Goal: Transaction & Acquisition: Purchase product/service

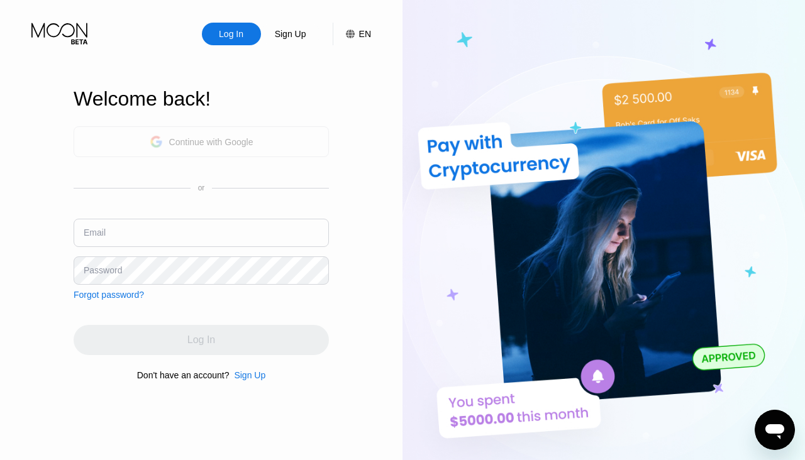
click at [238, 145] on div "Continue with Google" at bounding box center [211, 142] width 84 height 10
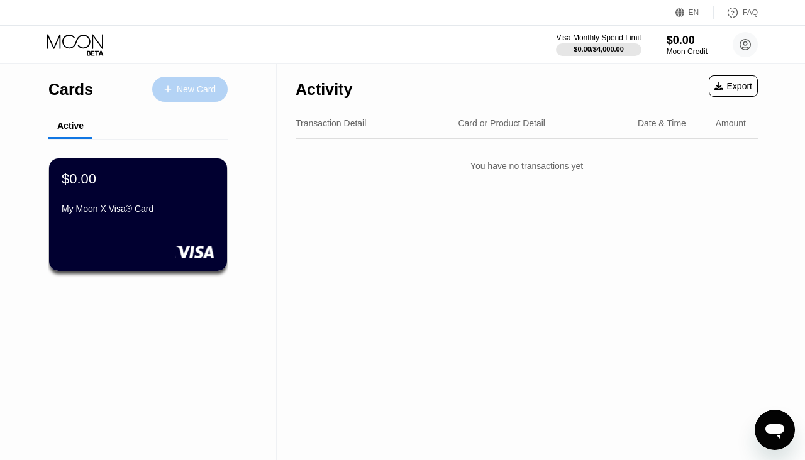
click at [181, 98] on div "New Card" at bounding box center [189, 89] width 75 height 25
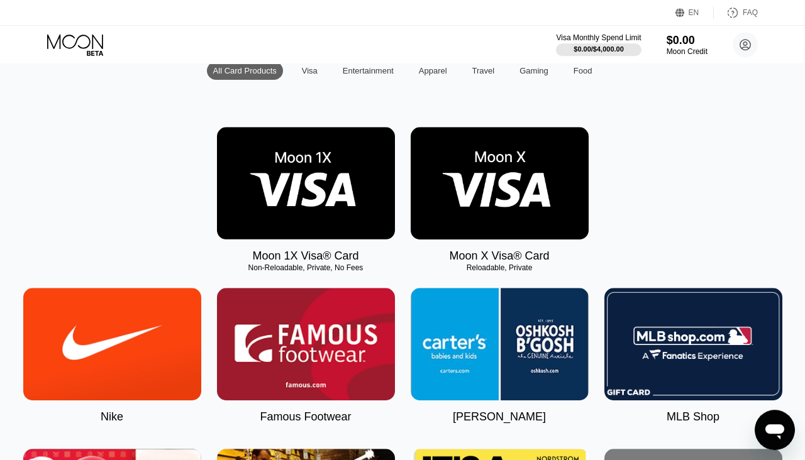
scroll to position [101, 0]
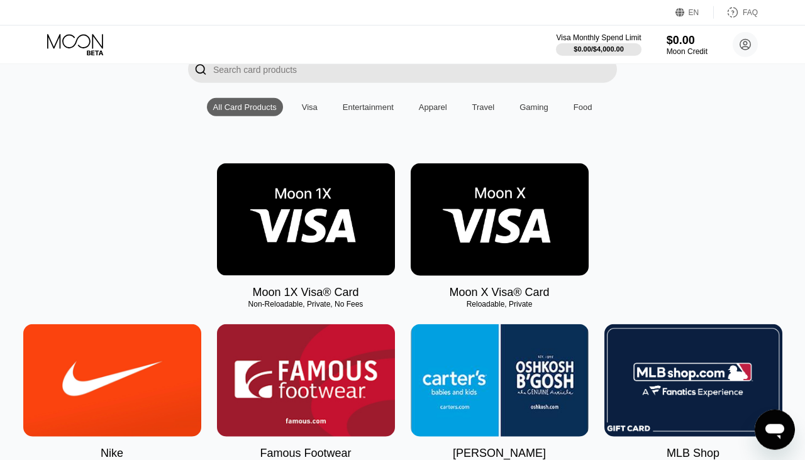
click at [327, 239] on img at bounding box center [306, 220] width 178 height 113
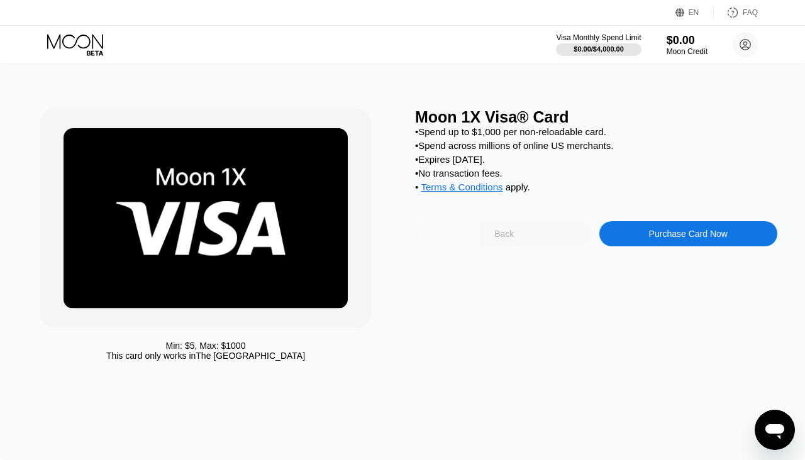
click at [508, 239] on div "Back" at bounding box center [504, 234] width 20 height 10
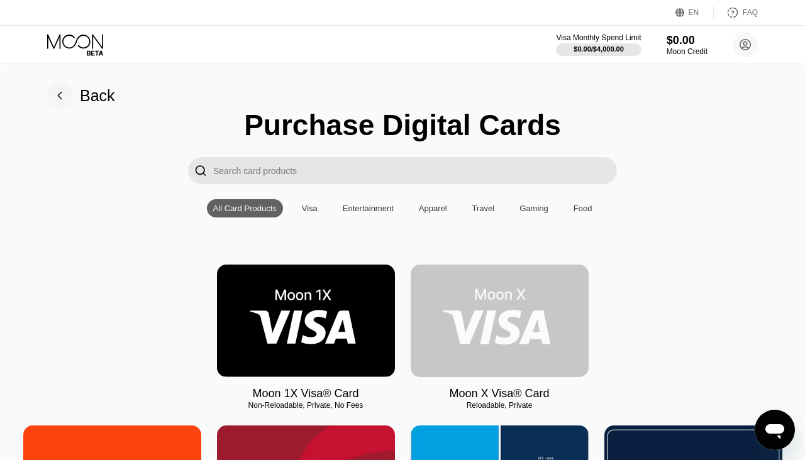
click at [547, 324] on img at bounding box center [500, 321] width 178 height 113
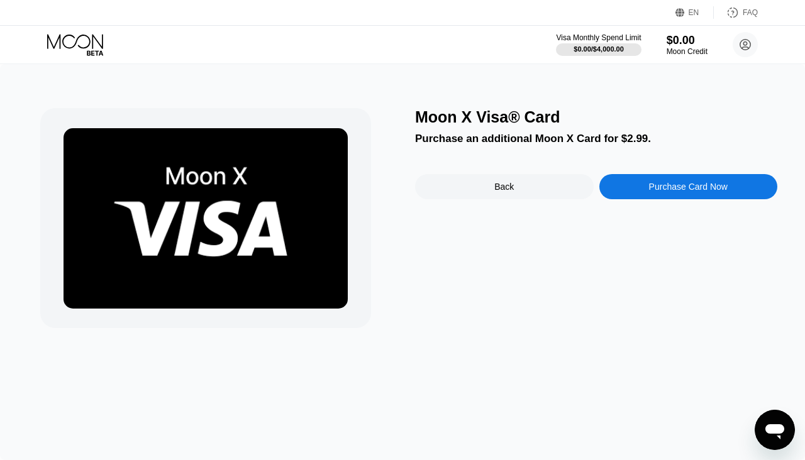
click at [665, 188] on div "Purchase Card Now" at bounding box center [688, 187] width 79 height 10
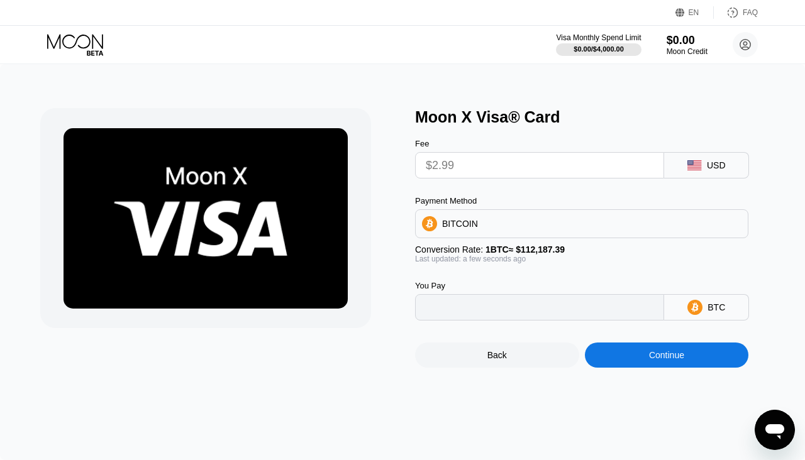
type input "0.00002666"
click at [488, 363] on div "Back" at bounding box center [497, 355] width 164 height 25
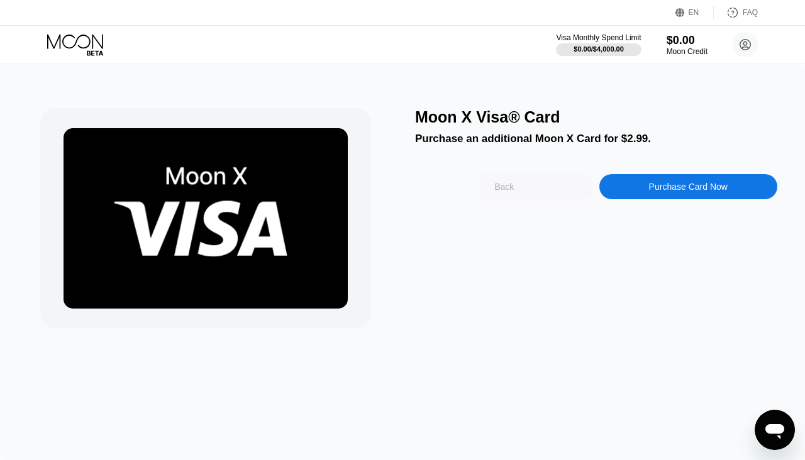
click at [498, 184] on div "Back" at bounding box center [504, 186] width 179 height 25
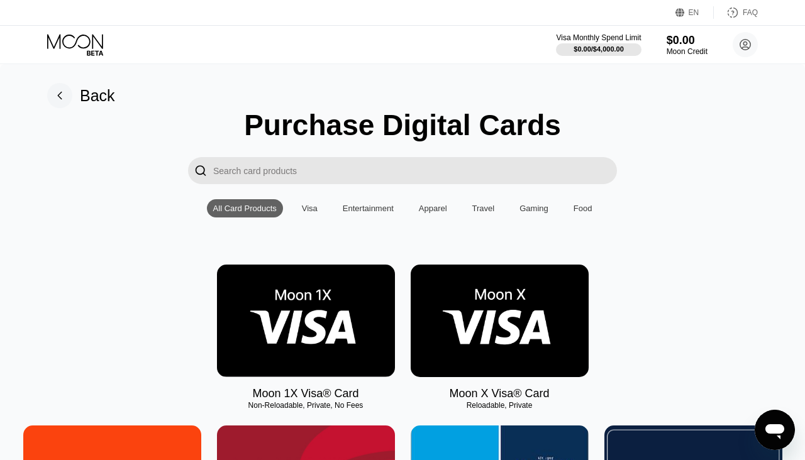
scroll to position [59, 0]
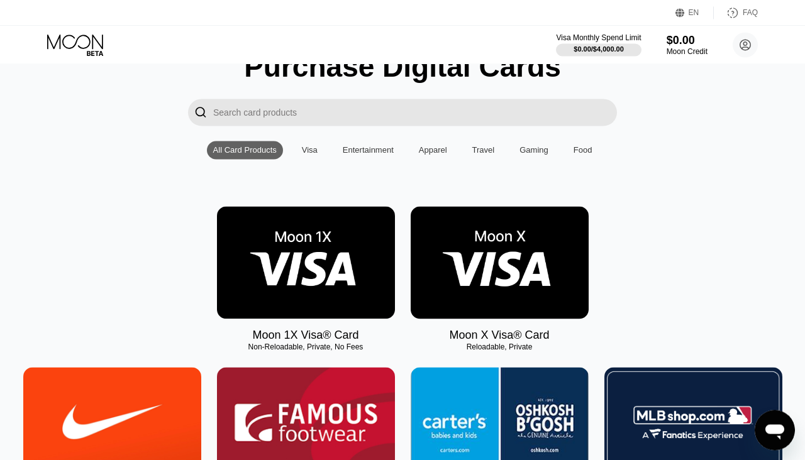
click at [528, 286] on img at bounding box center [500, 262] width 178 height 113
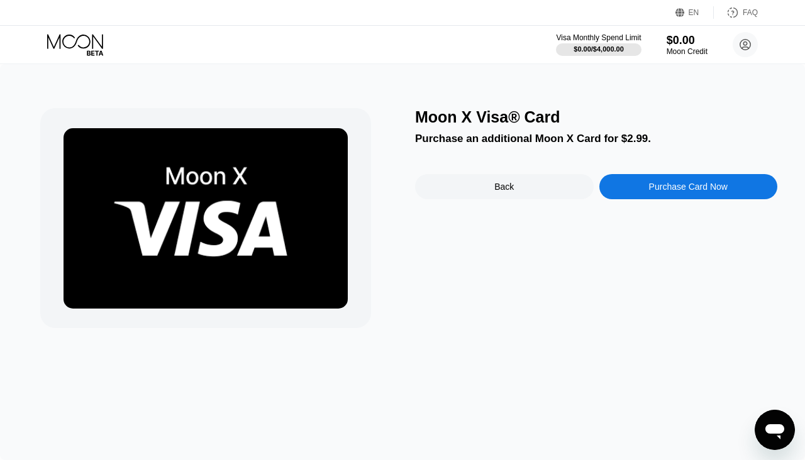
click at [672, 187] on div "Purchase Card Now" at bounding box center [688, 187] width 79 height 10
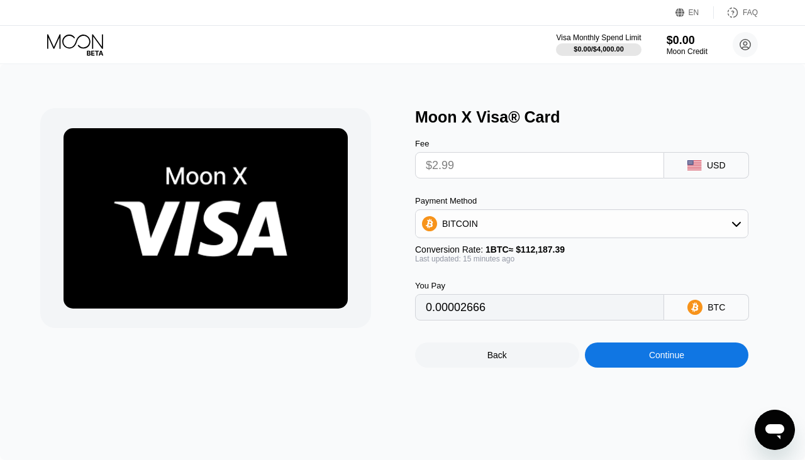
type input "0.00002667"
click at [691, 227] on div "BITCOIN" at bounding box center [582, 223] width 332 height 25
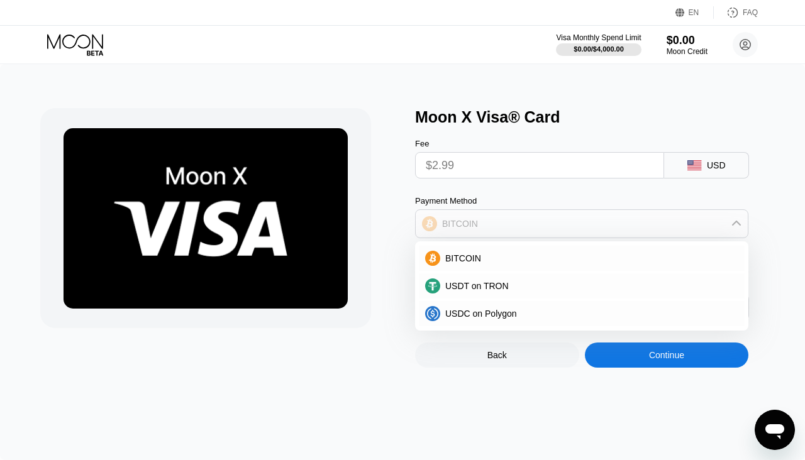
click at [691, 227] on div "BITCOIN" at bounding box center [582, 223] width 332 height 25
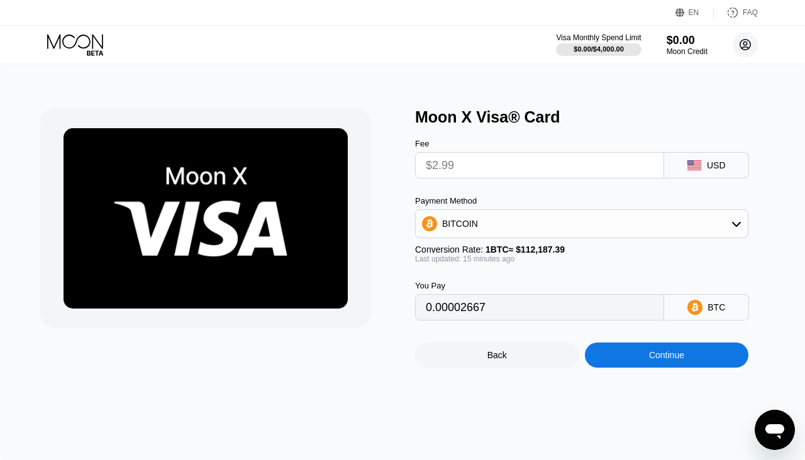
click at [750, 42] on circle at bounding box center [745, 44] width 25 height 25
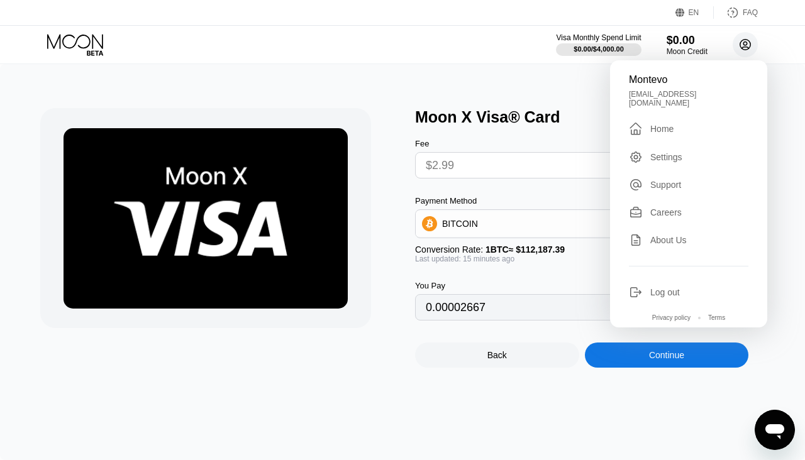
click at [750, 42] on circle at bounding box center [745, 44] width 25 height 25
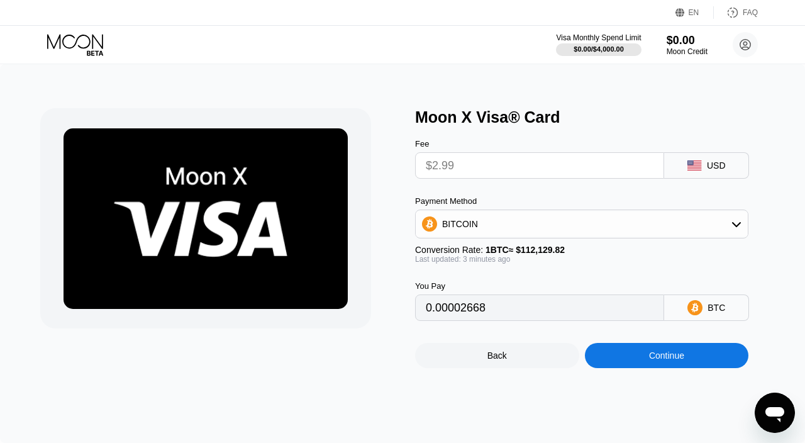
type input "0.00002668"
type input "0.00002669"
type input "0.00002666"
type input "0.00002668"
type input "0.00002673"
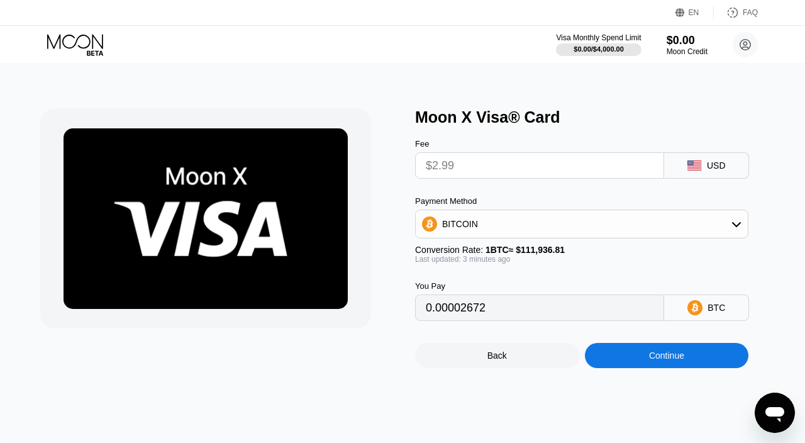
type input "0.00002676"
type input "0.00002675"
type input "0.00002678"
type input "0.00002675"
type input "0.00002678"
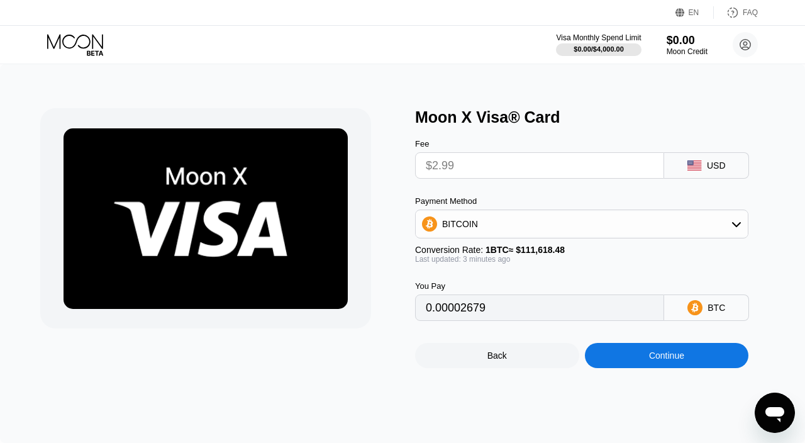
type input "0.00002681"
type input "0.00002675"
type input "0.00002672"
type input "0.00002673"
type input "0.00002672"
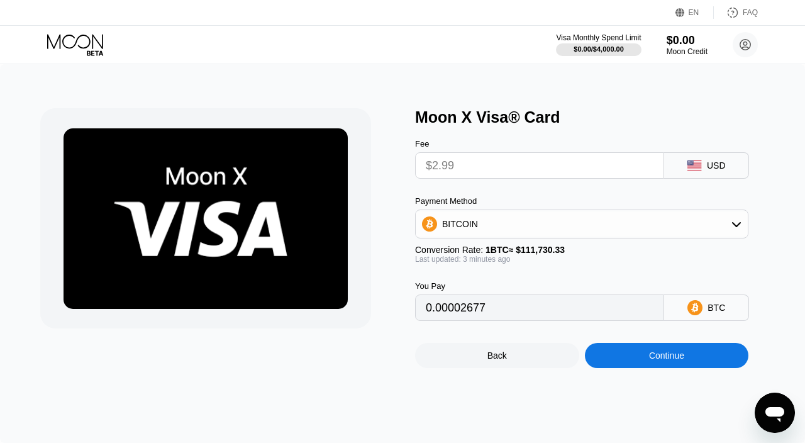
type input "0.00002675"
type input "0.00002676"
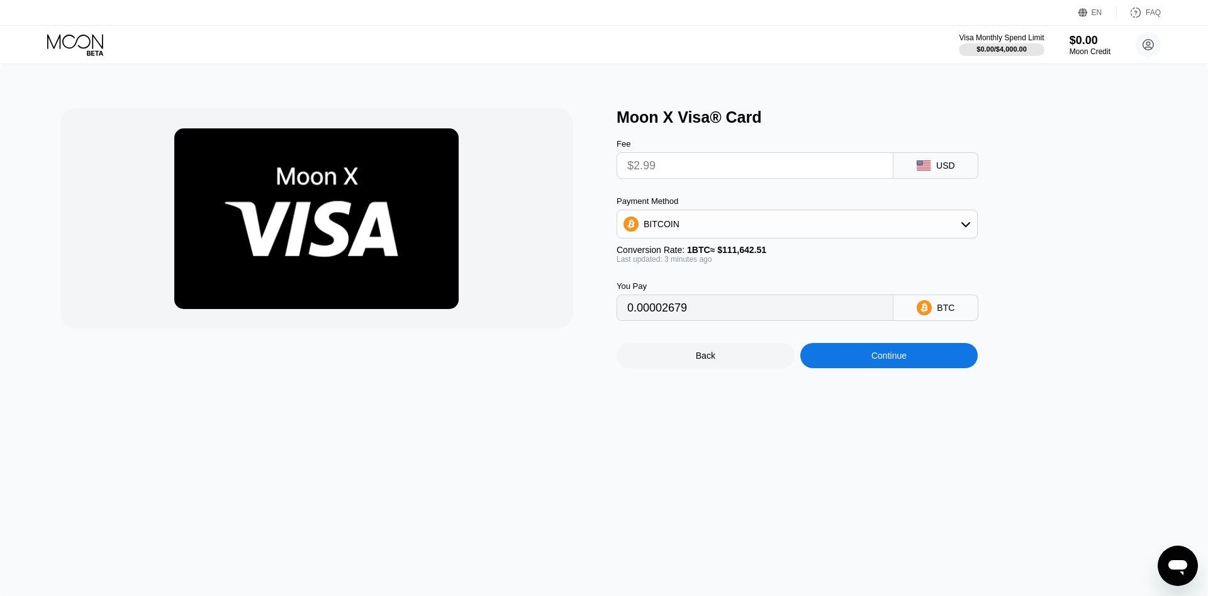
type input "0.00002681"
type input "0.00002684"
type input "0.00002683"
type input "0.00002684"
type input "0.00002681"
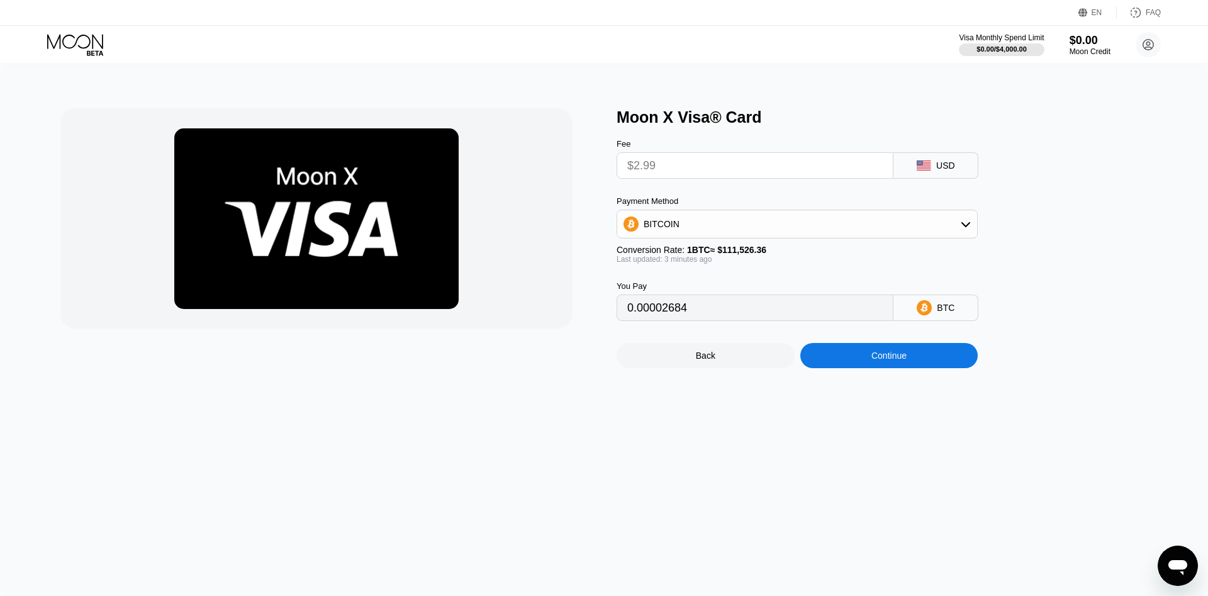
type input "0.00002684"
type input "0.00002681"
type input "0.00002696"
type input "0.00002698"
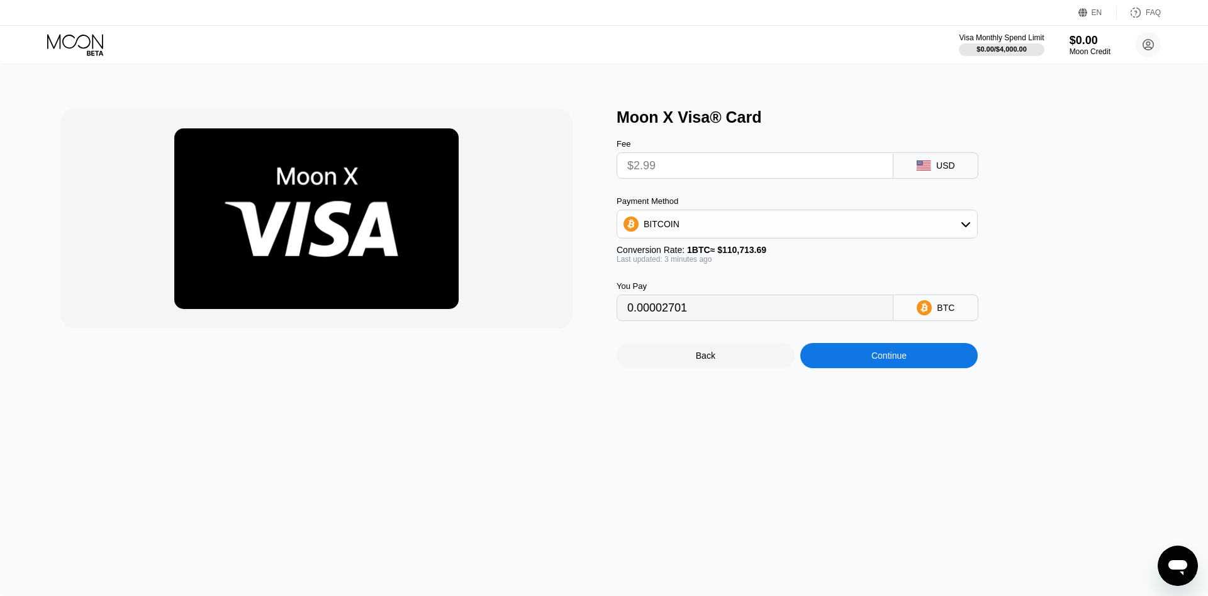
type input "0.00002700"
type input "0.00002701"
